Goal: Task Accomplishment & Management: Use online tool/utility

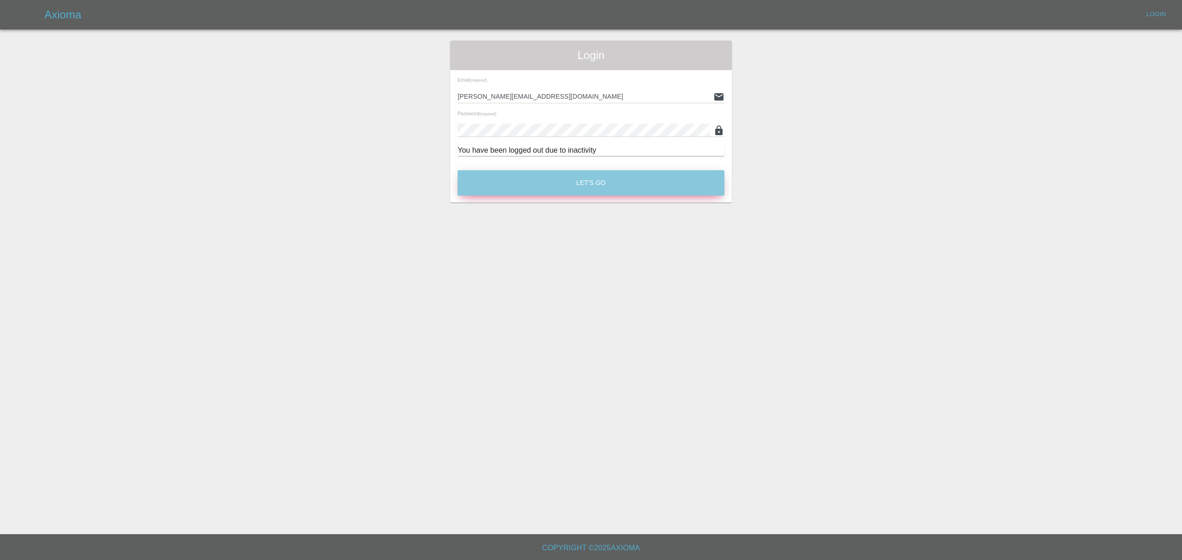
click at [589, 195] on button "Let's Go" at bounding box center [590, 182] width 267 height 25
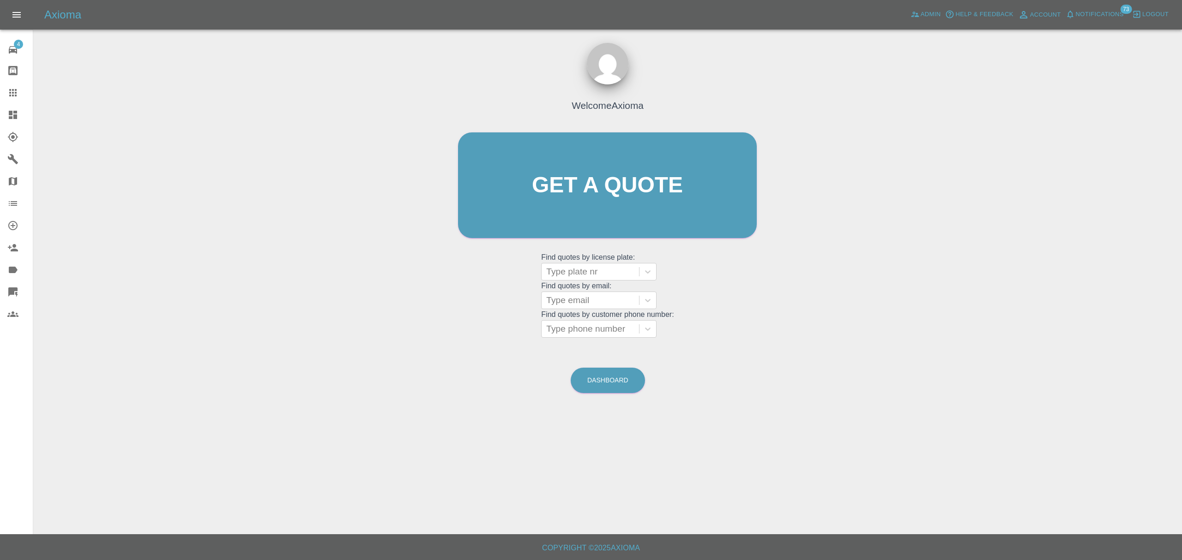
click at [9, 109] on icon at bounding box center [12, 114] width 11 height 11
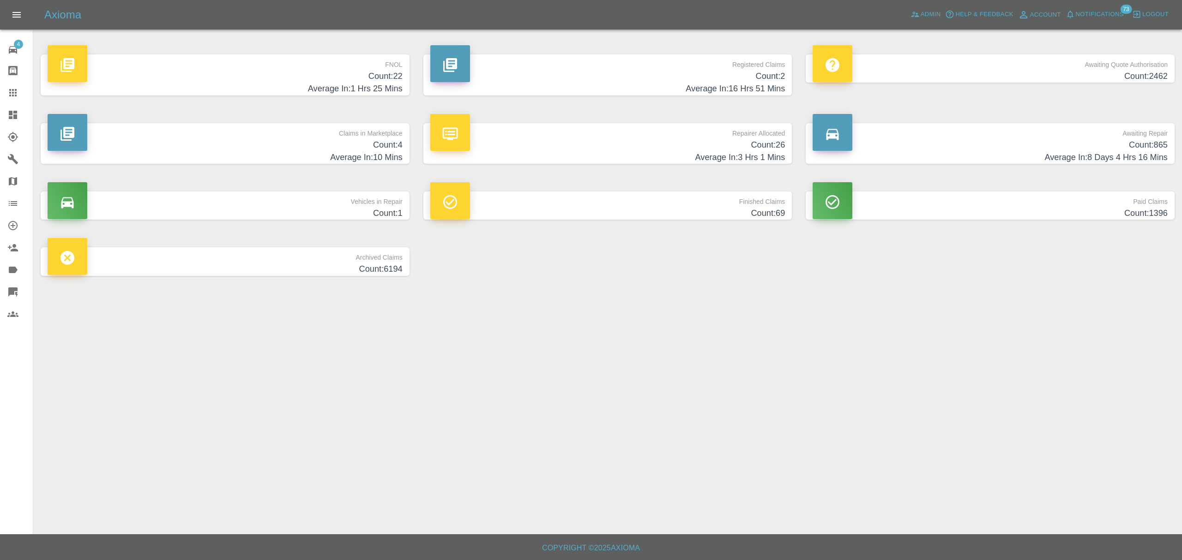
click at [387, 69] on p "FNOL" at bounding box center [225, 62] width 355 height 16
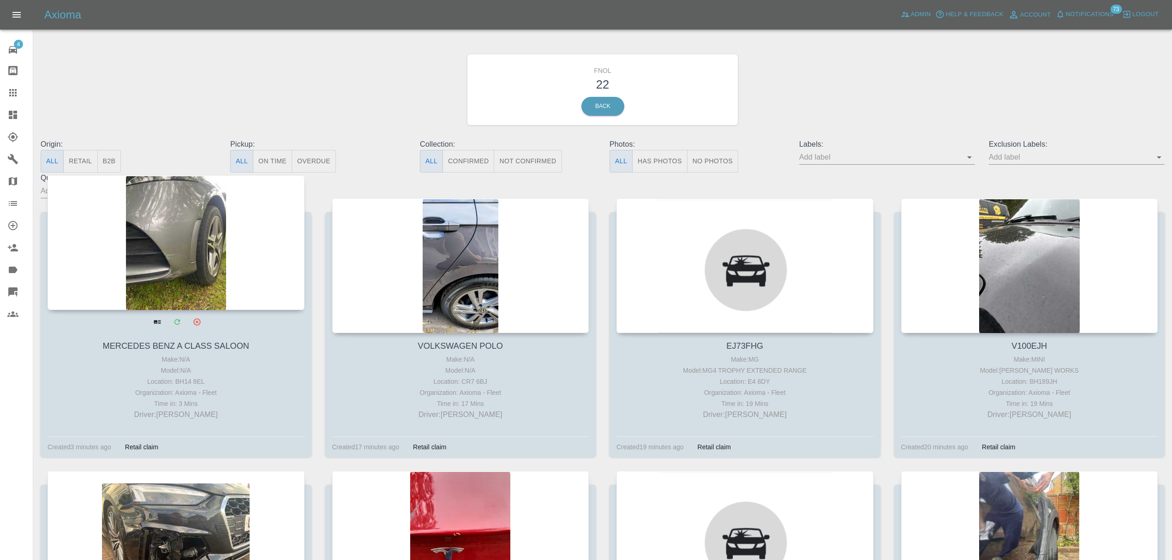
click at [220, 229] on div at bounding box center [176, 242] width 257 height 135
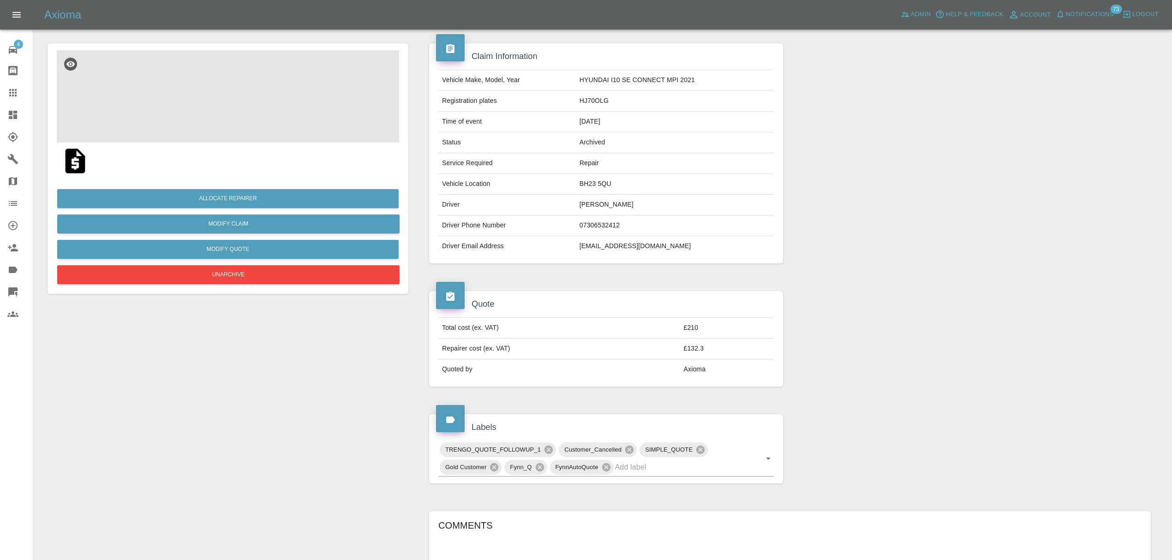
scroll to position [48, 0]
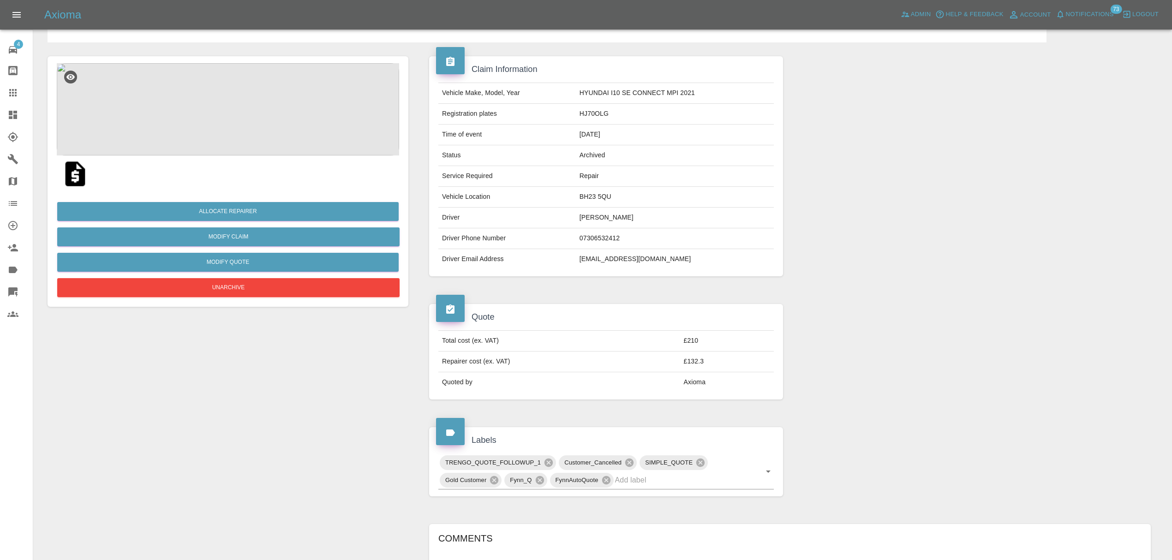
click at [2, 115] on link "Dashboard" at bounding box center [16, 115] width 33 height 22
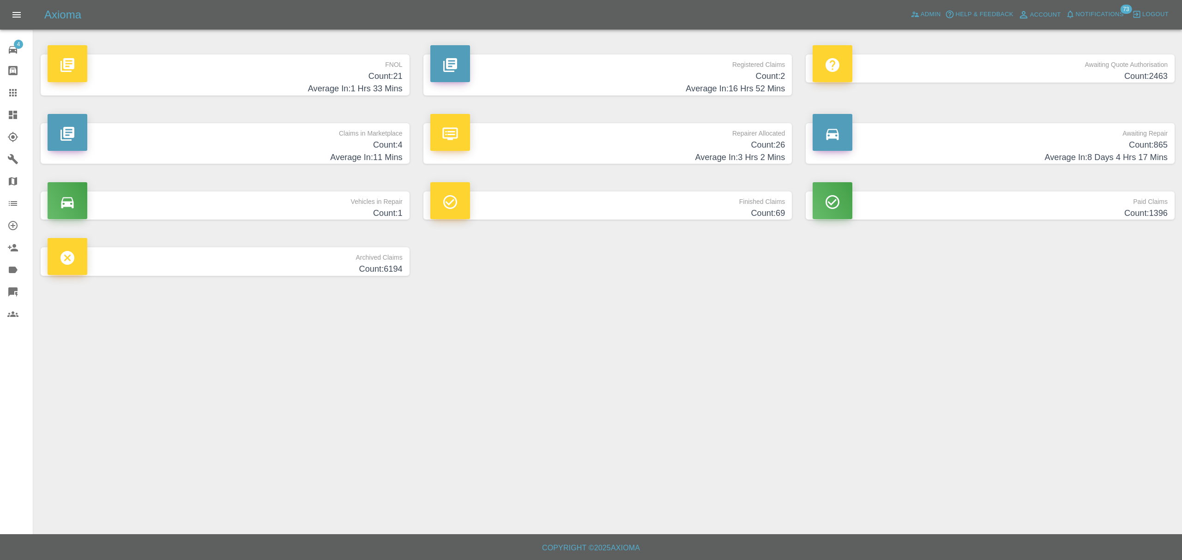
click at [369, 58] on p "FNOL" at bounding box center [225, 62] width 355 height 16
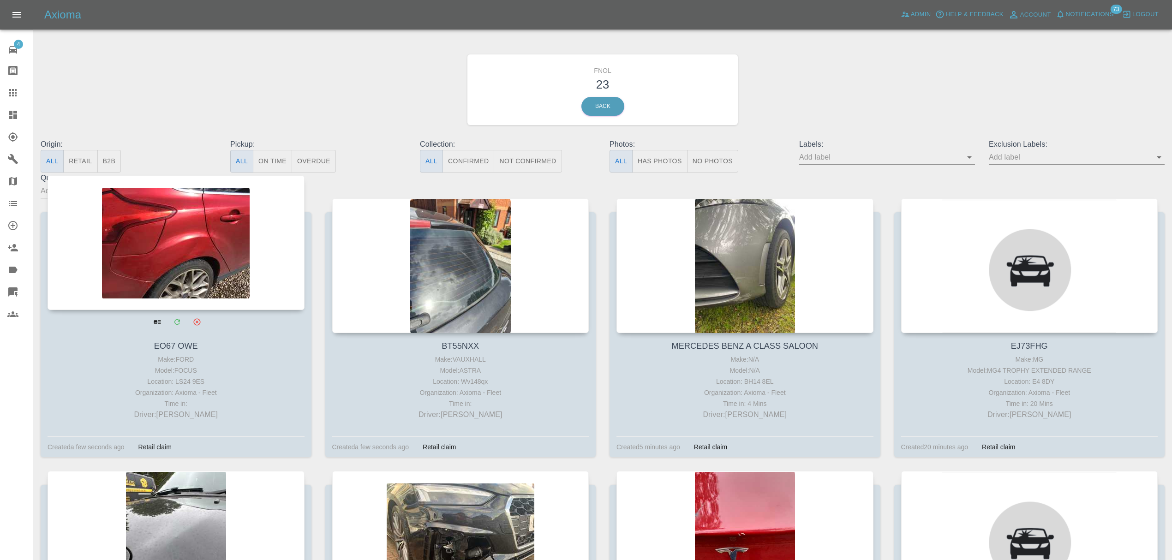
click at [252, 231] on div at bounding box center [176, 242] width 257 height 135
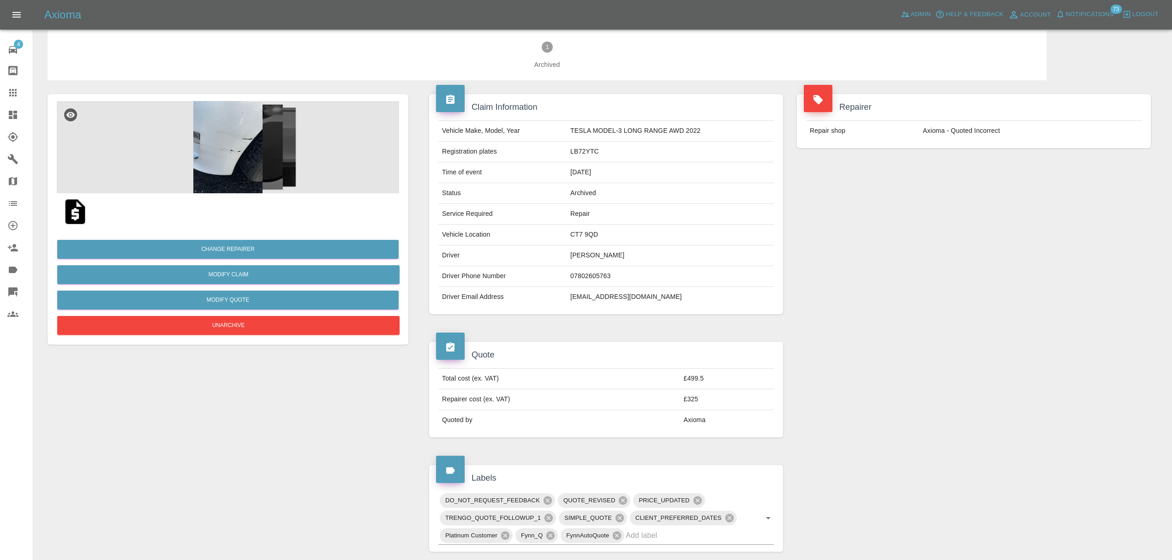
scroll to position [2, 0]
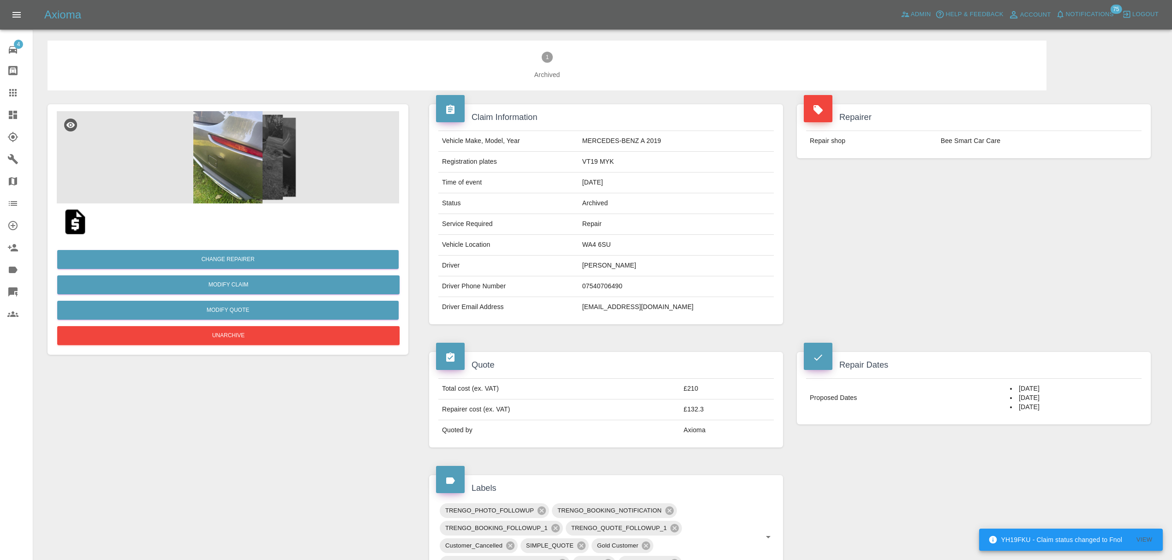
click at [4, 108] on link "Dashboard" at bounding box center [16, 115] width 33 height 22
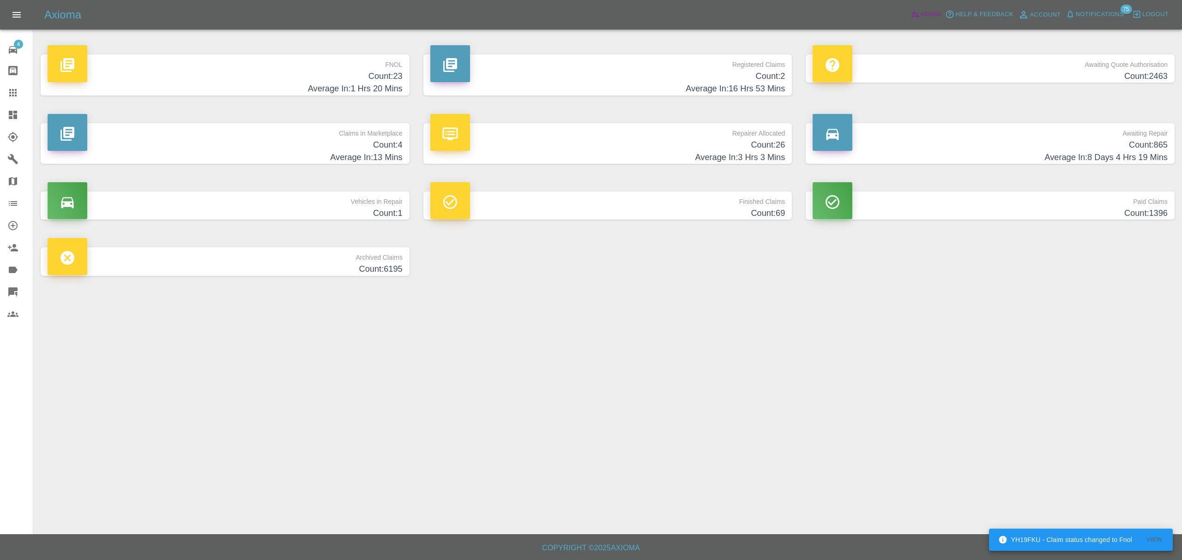
click at [933, 9] on span "Admin" at bounding box center [930, 14] width 20 height 11
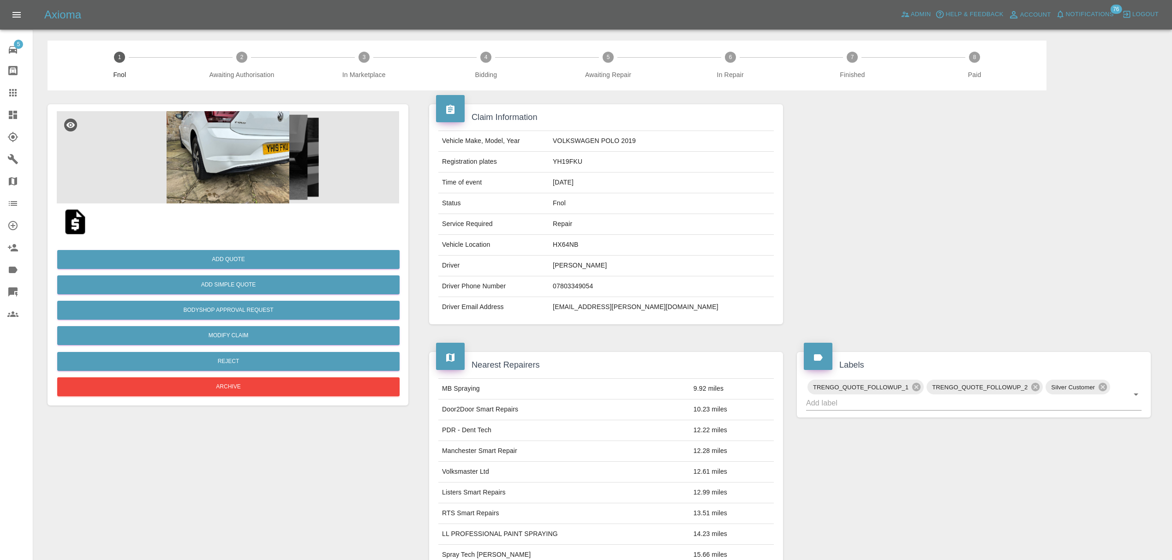
click at [70, 217] on img at bounding box center [75, 222] width 30 height 30
click at [218, 160] on img at bounding box center [228, 157] width 342 height 92
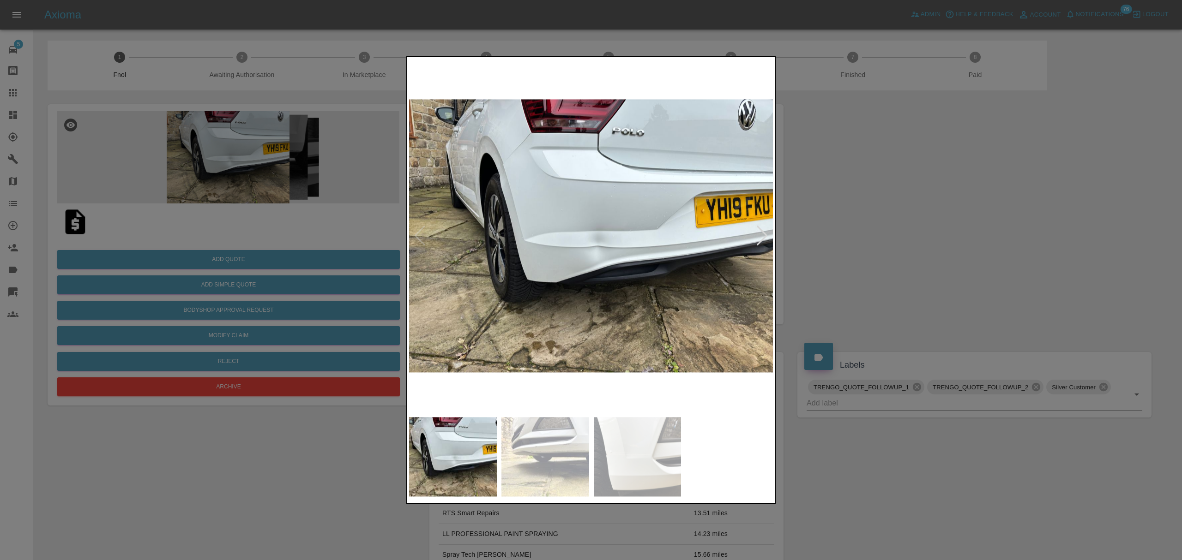
click at [763, 237] on div at bounding box center [762, 236] width 12 height 20
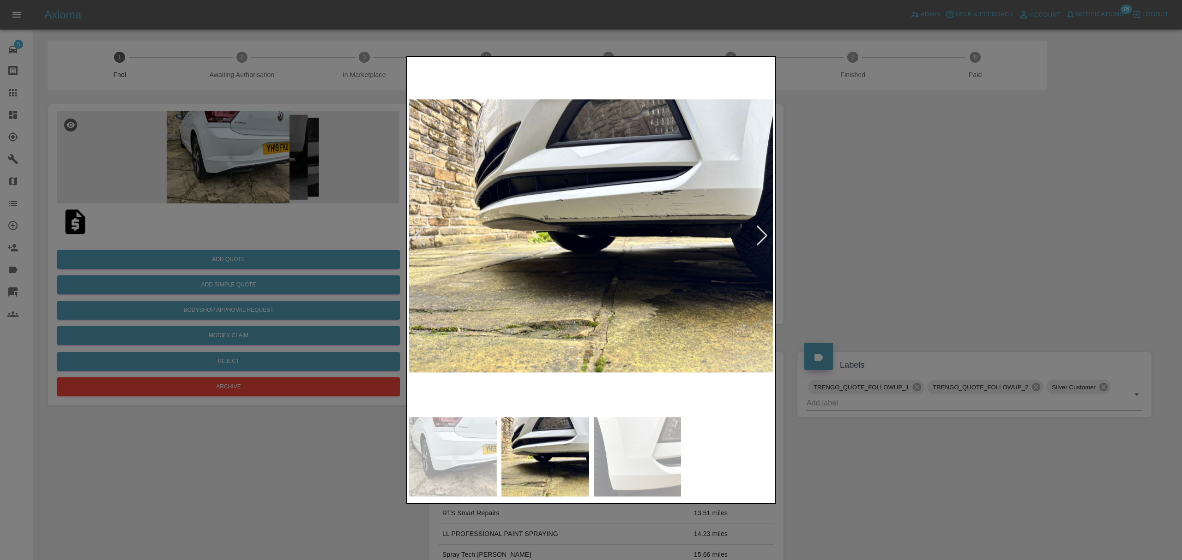
click at [763, 237] on div at bounding box center [762, 236] width 12 height 20
